Goal: Task Accomplishment & Management: Use online tool/utility

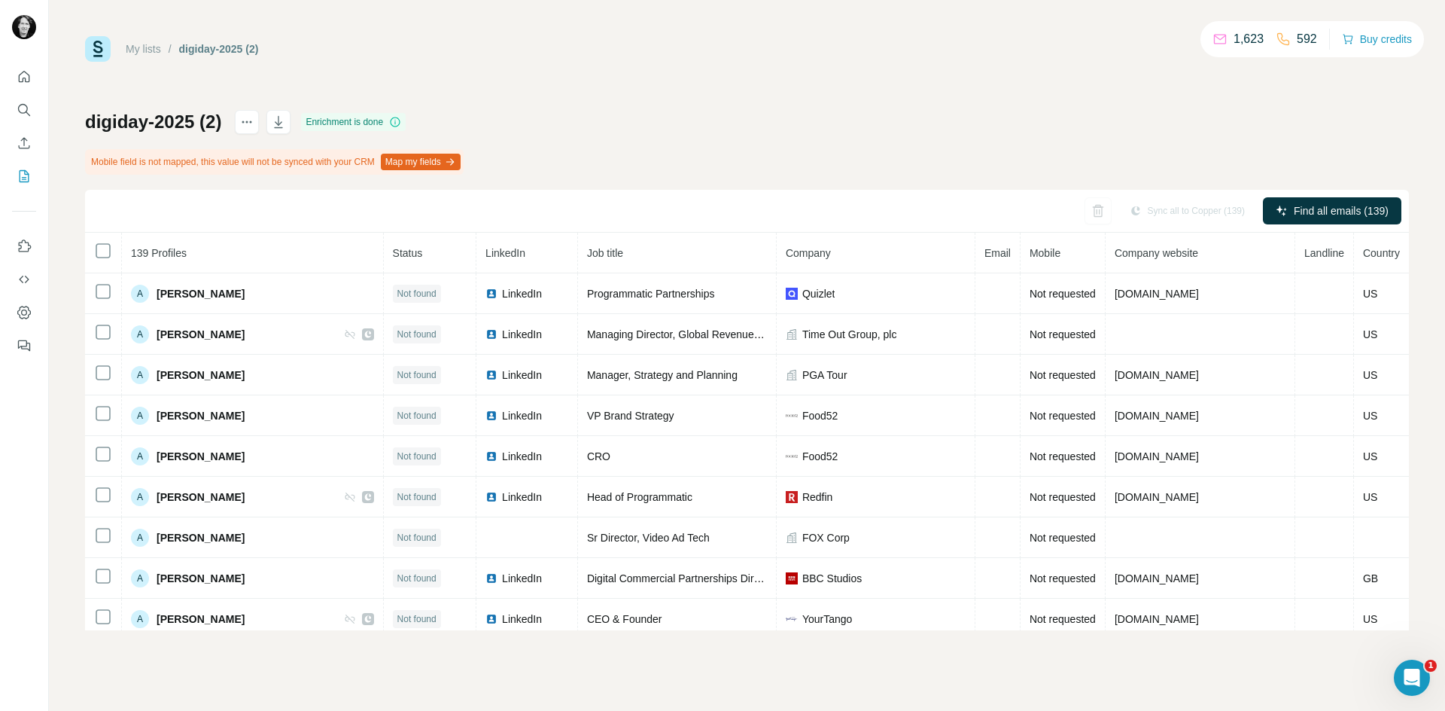
scroll to position [174, 0]
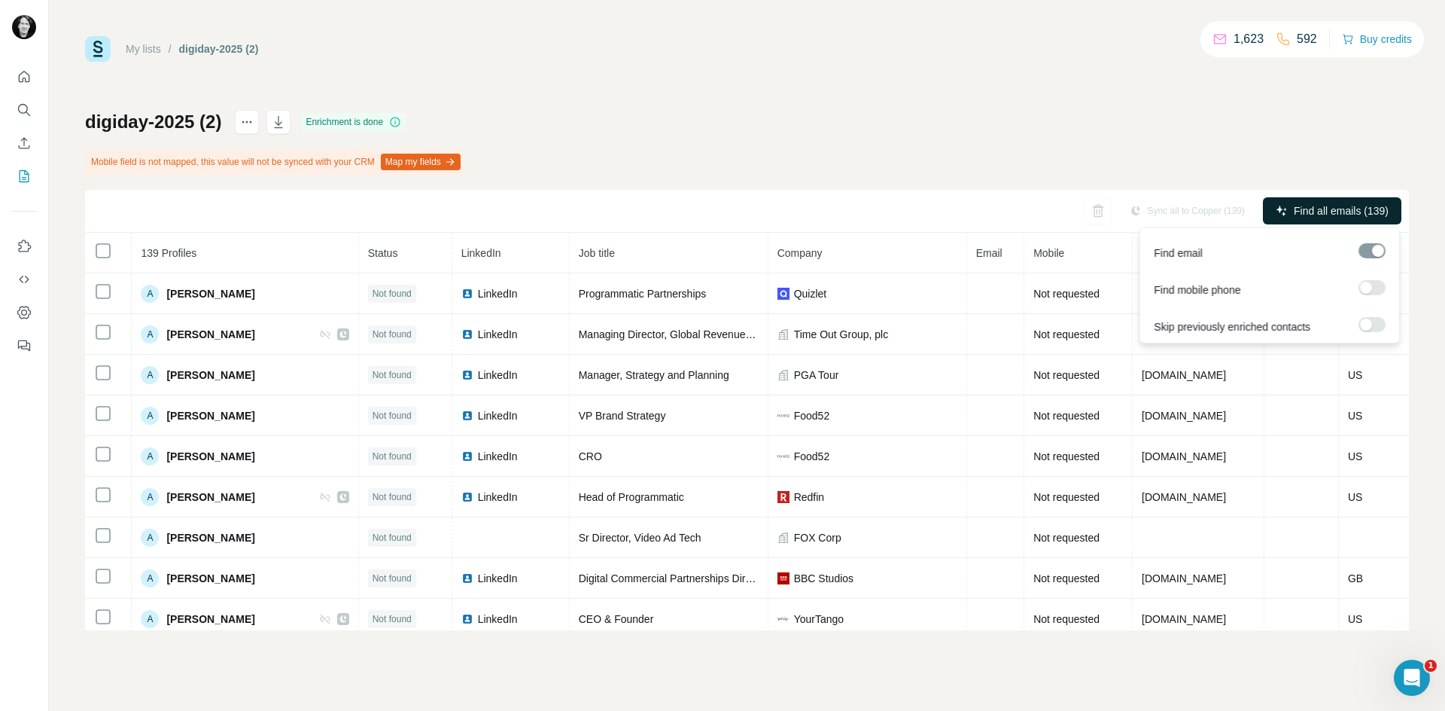
click at [1313, 212] on span "Find all emails (139)" at bounding box center [1341, 210] width 95 height 15
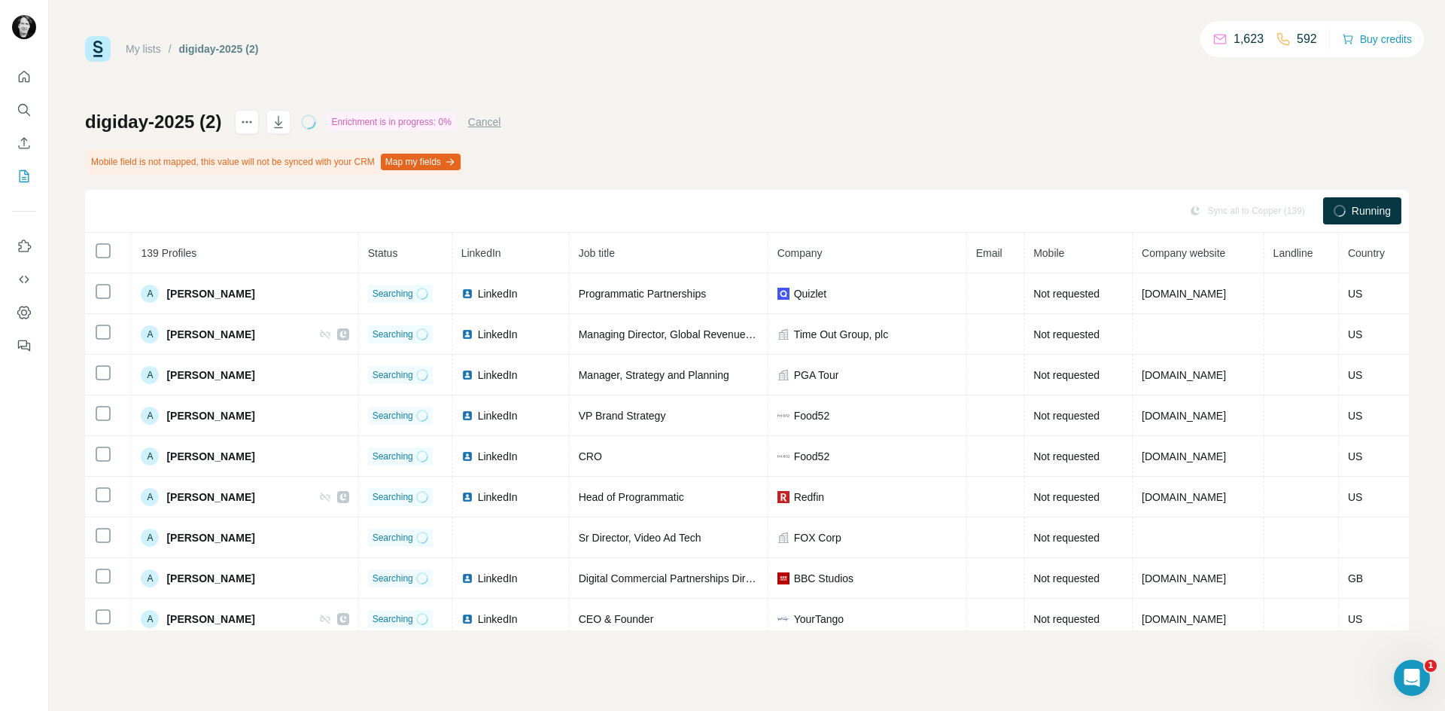
click at [398, 121] on div "Enrichment is in progress: 0%" at bounding box center [391, 122] width 129 height 18
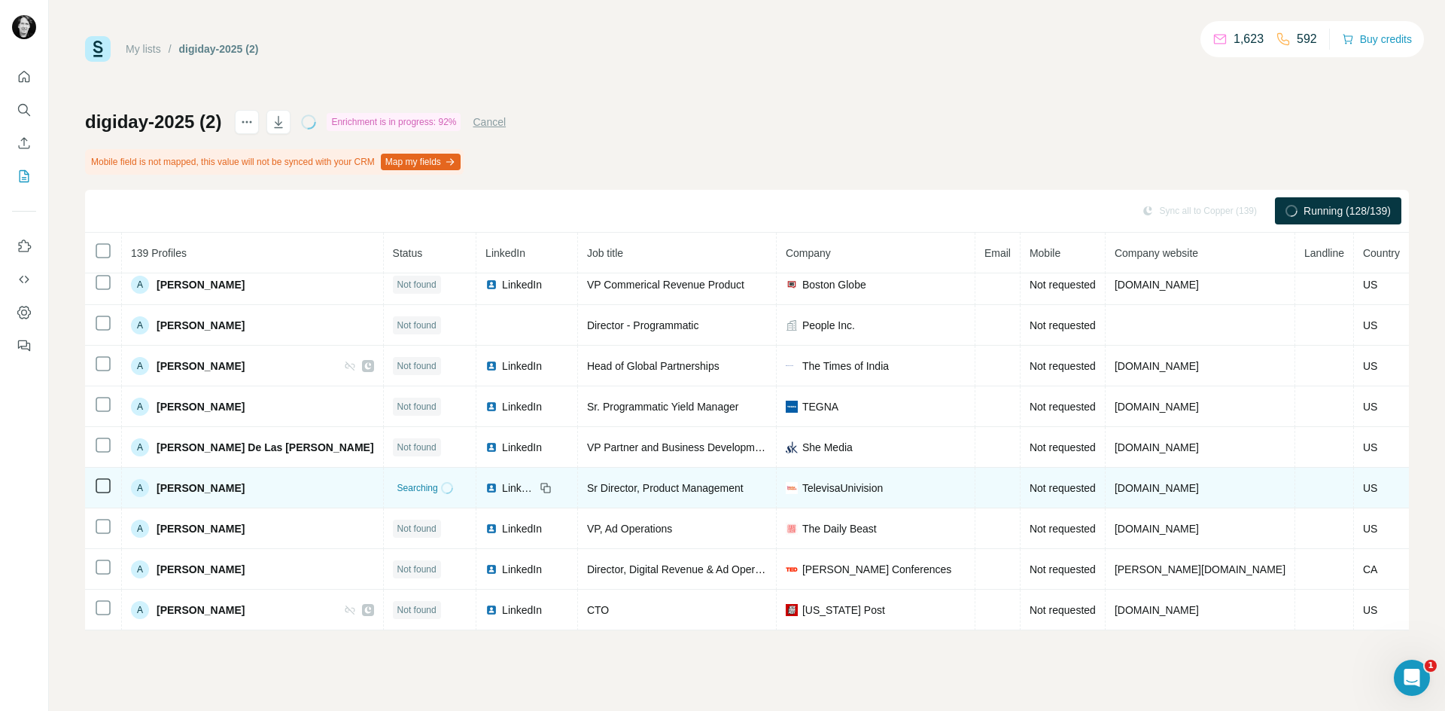
scroll to position [446, 0]
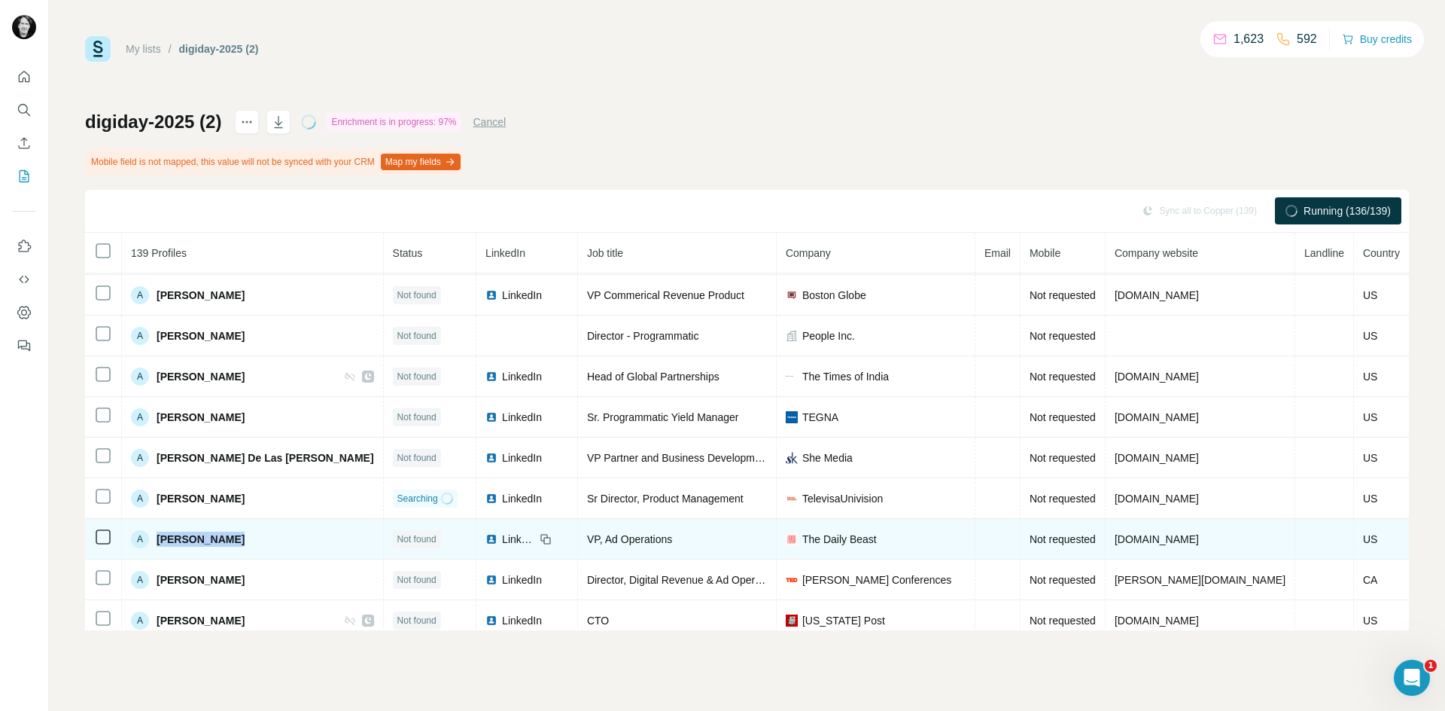
drag, startPoint x: 258, startPoint y: 538, endPoint x: 150, endPoint y: 539, distance: 108.4
click at [150, 539] on div "A [PERSON_NAME]" at bounding box center [252, 539] width 243 height 18
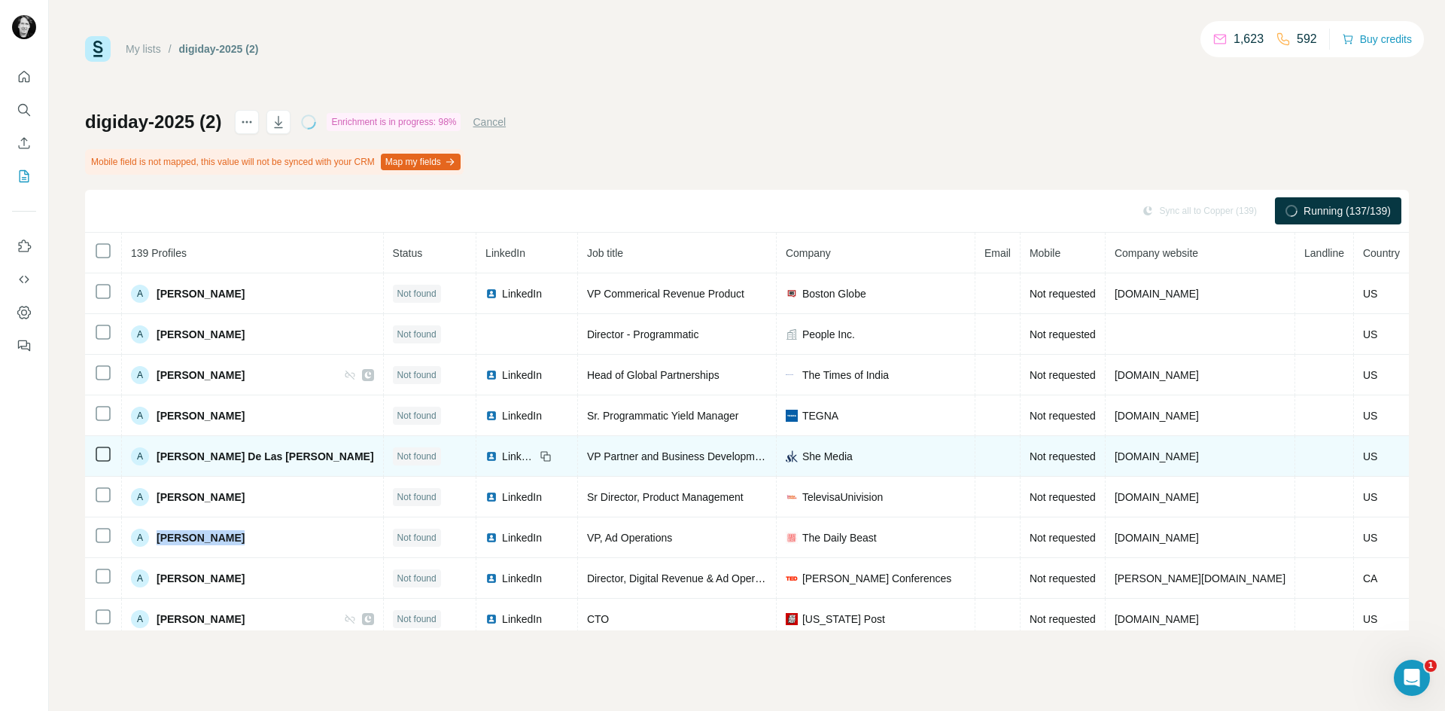
copy div "[PERSON_NAME]"
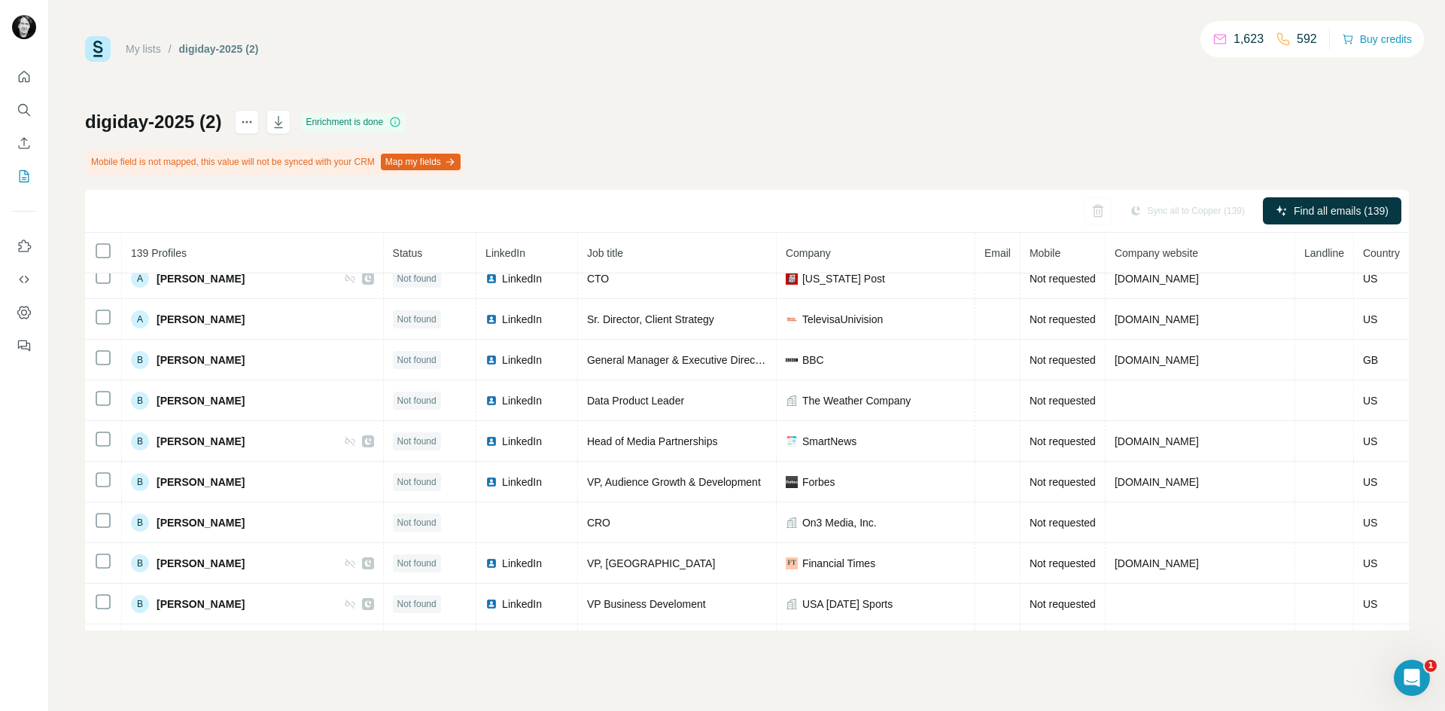
scroll to position [781, 0]
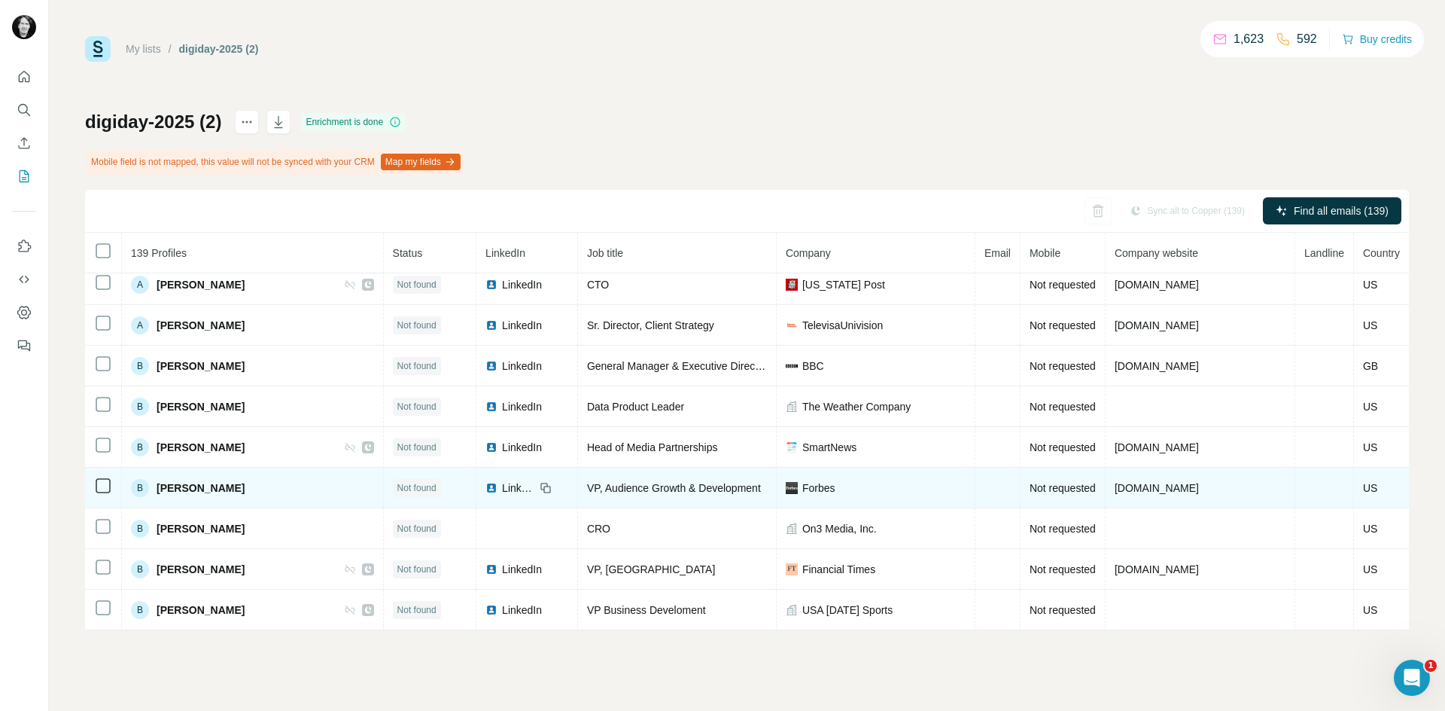
click at [245, 483] on div "B [PERSON_NAME]" at bounding box center [252, 488] width 243 height 18
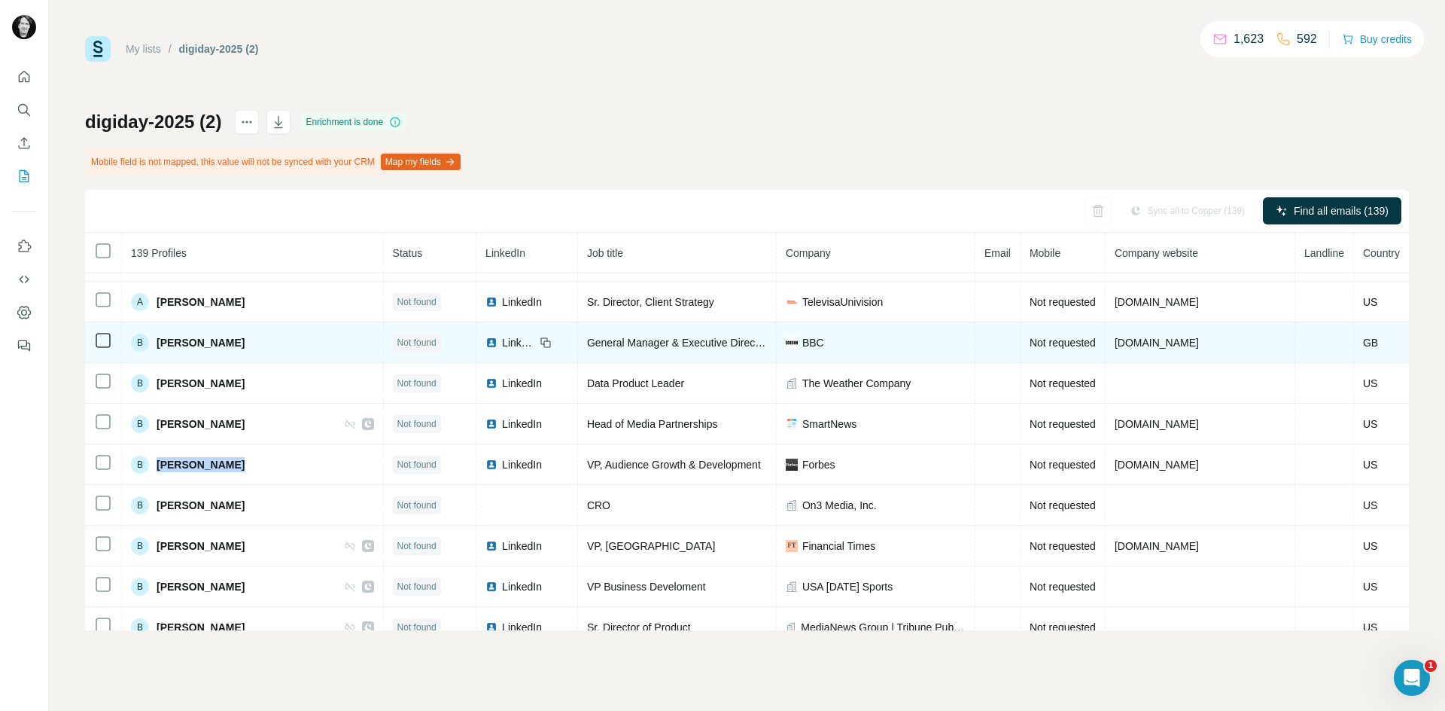
scroll to position [793, 0]
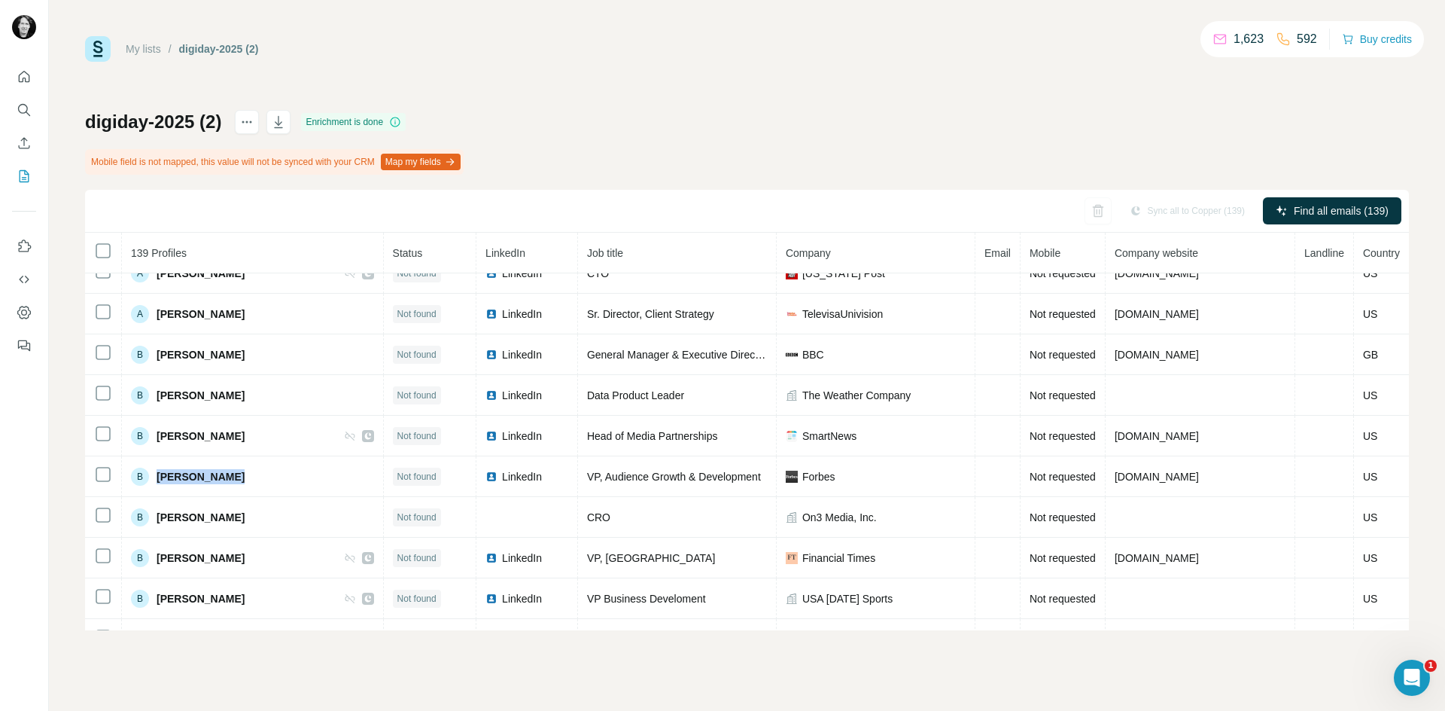
copy span "[PERSON_NAME]"
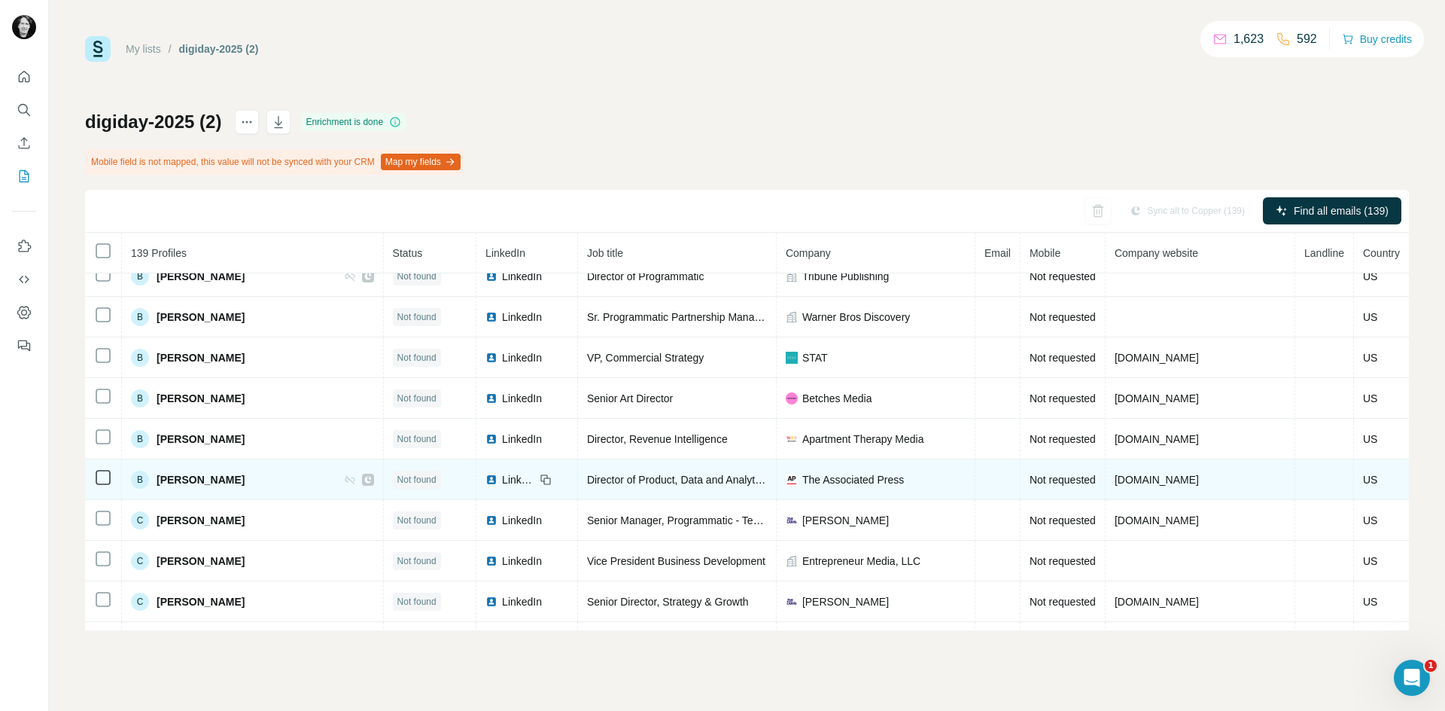
scroll to position [1204, 0]
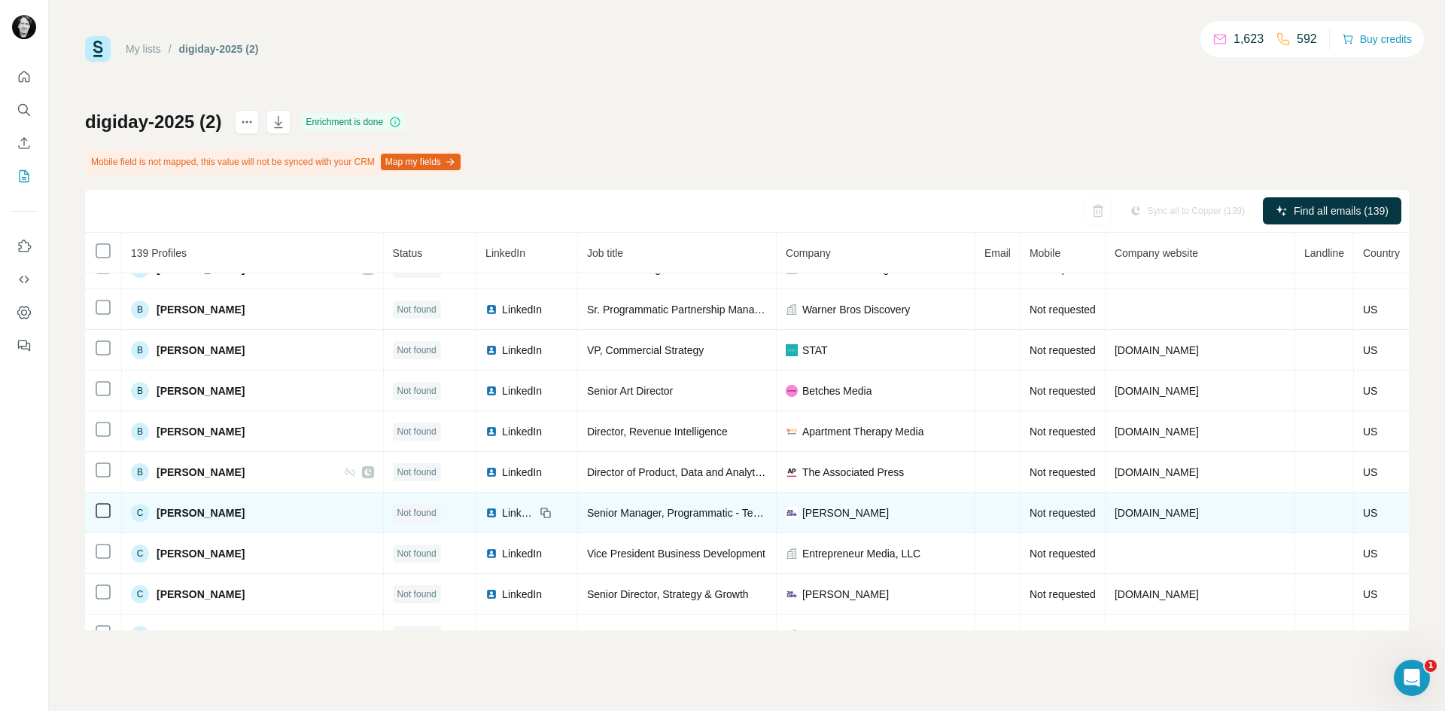
click at [294, 511] on div "C [PERSON_NAME]" at bounding box center [252, 513] width 243 height 18
copy span "[PERSON_NAME]"
